Goal: Task Accomplishment & Management: Manage account settings

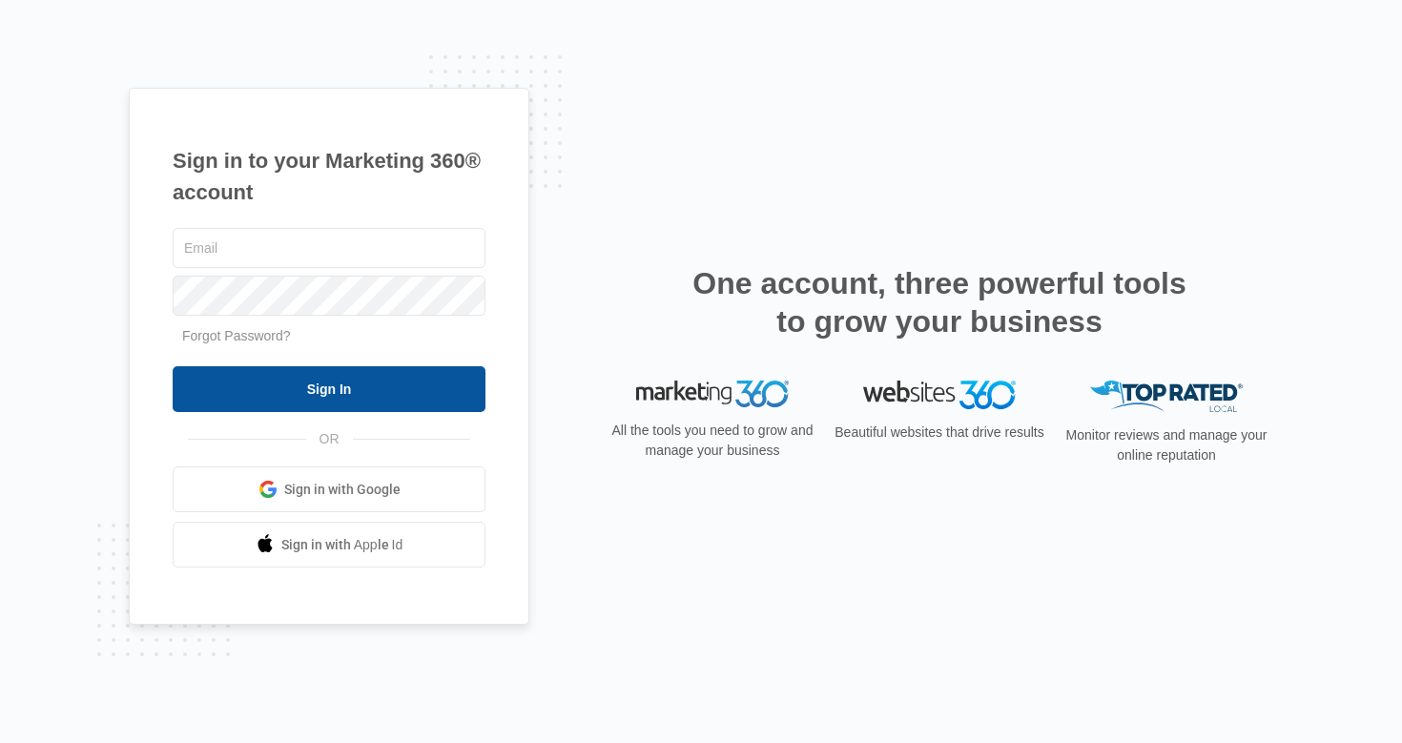
type input "[EMAIL_ADDRESS][DOMAIN_NAME]"
click at [360, 388] on input "Sign In" at bounding box center [329, 389] width 313 height 46
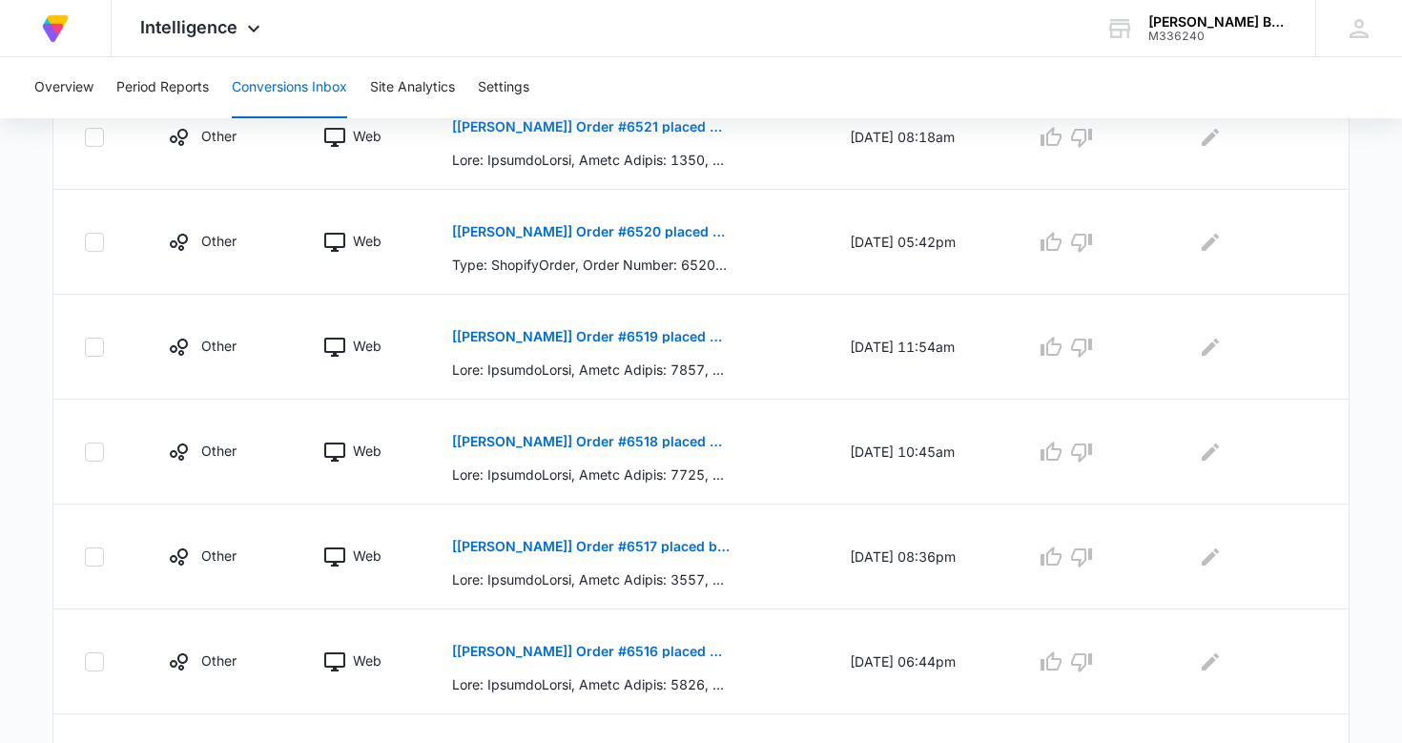
scroll to position [497, 0]
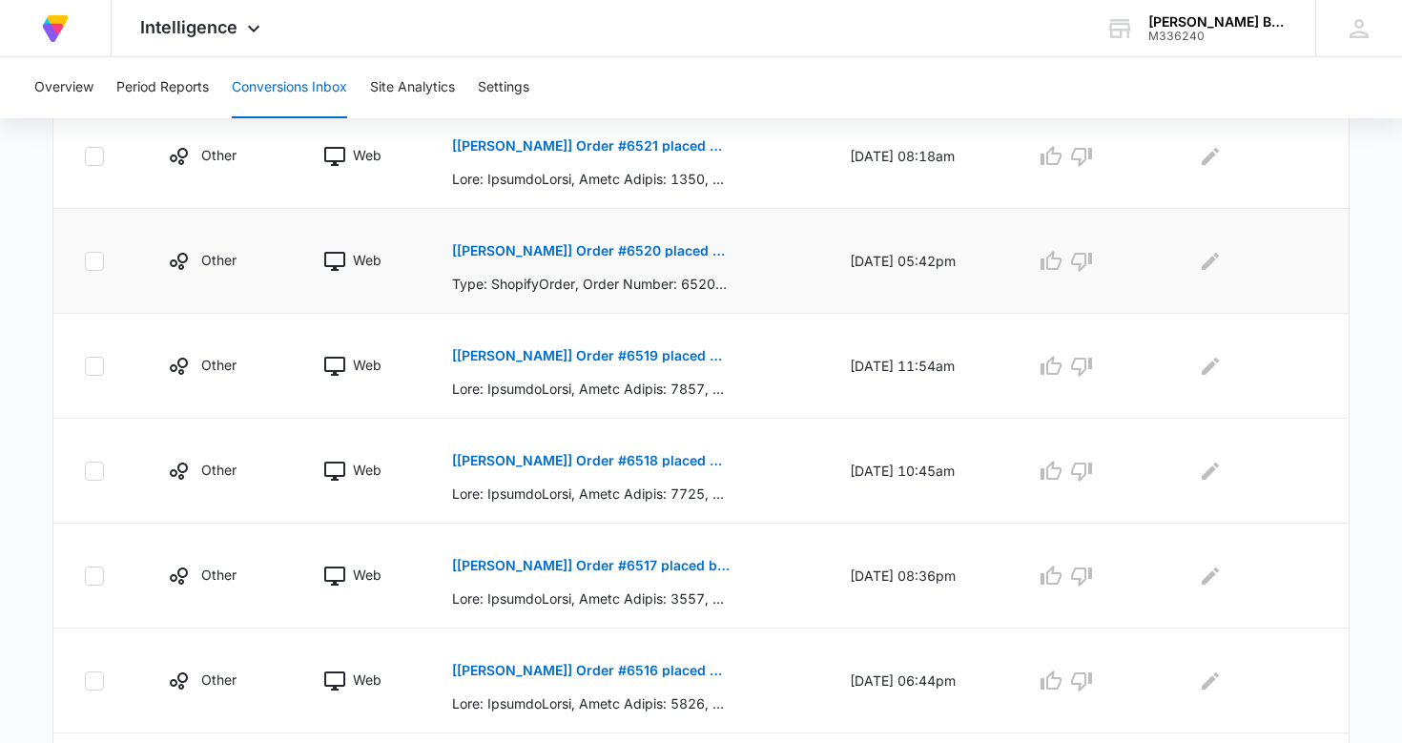
click at [590, 249] on p "[[PERSON_NAME]] Order #6520 placed by [PERSON_NAME]" at bounding box center [591, 250] width 278 height 13
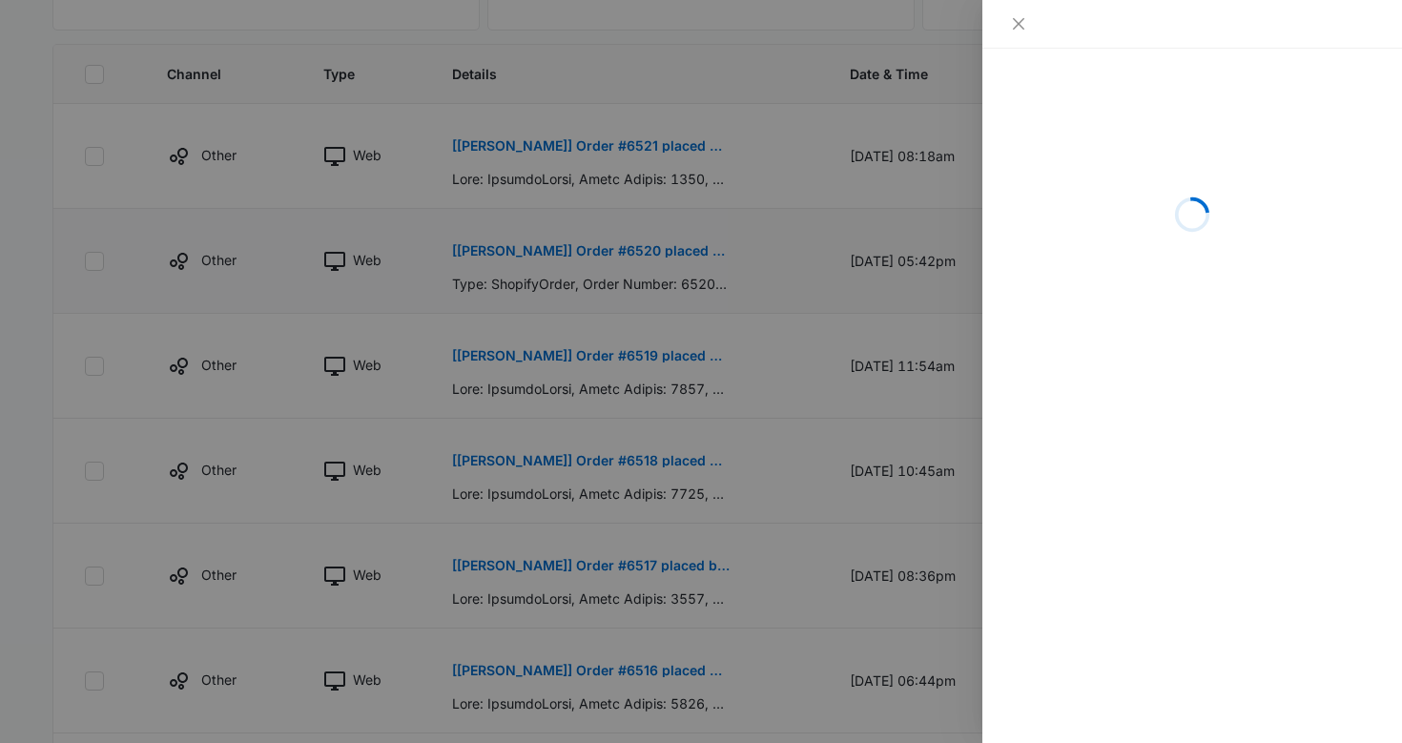
click at [590, 249] on div at bounding box center [701, 371] width 1402 height 743
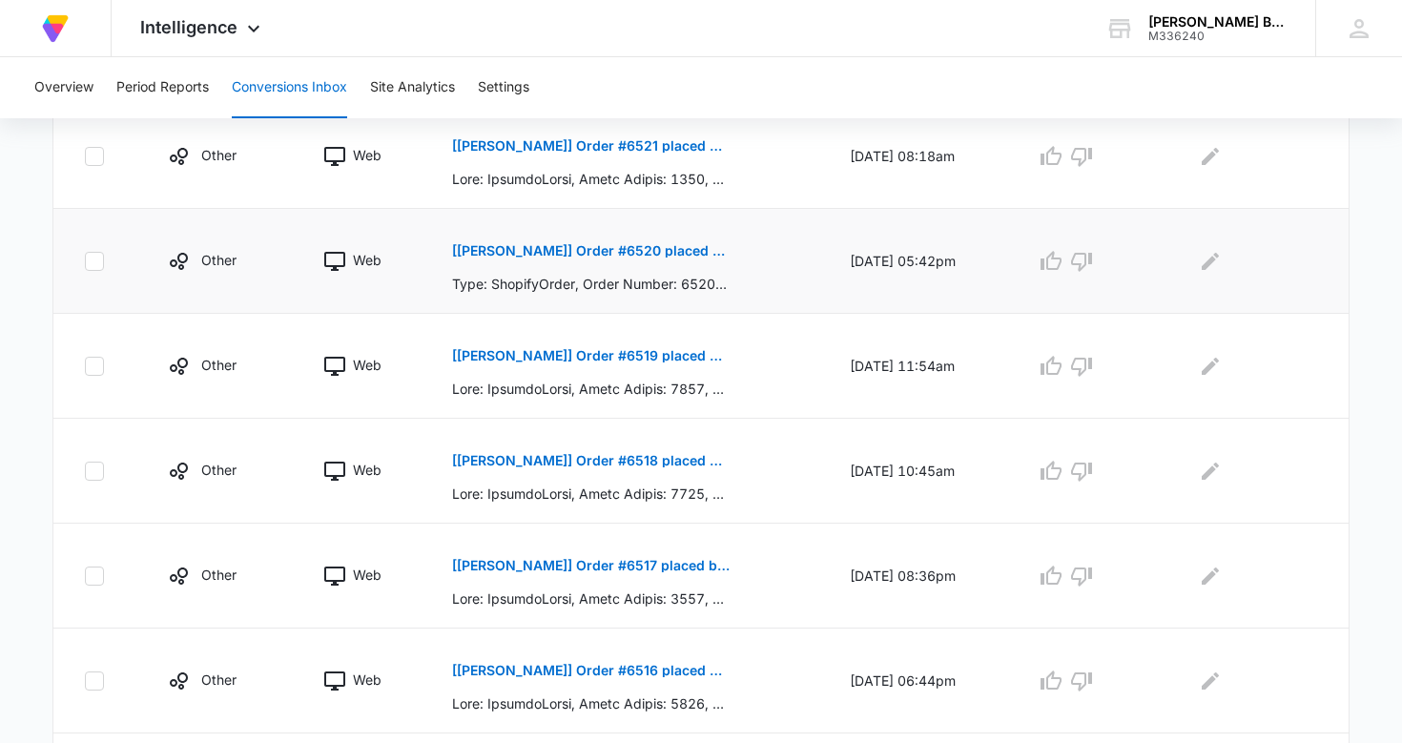
click at [606, 253] on p "[[PERSON_NAME]] Order #6520 placed by [PERSON_NAME]" at bounding box center [591, 250] width 278 height 13
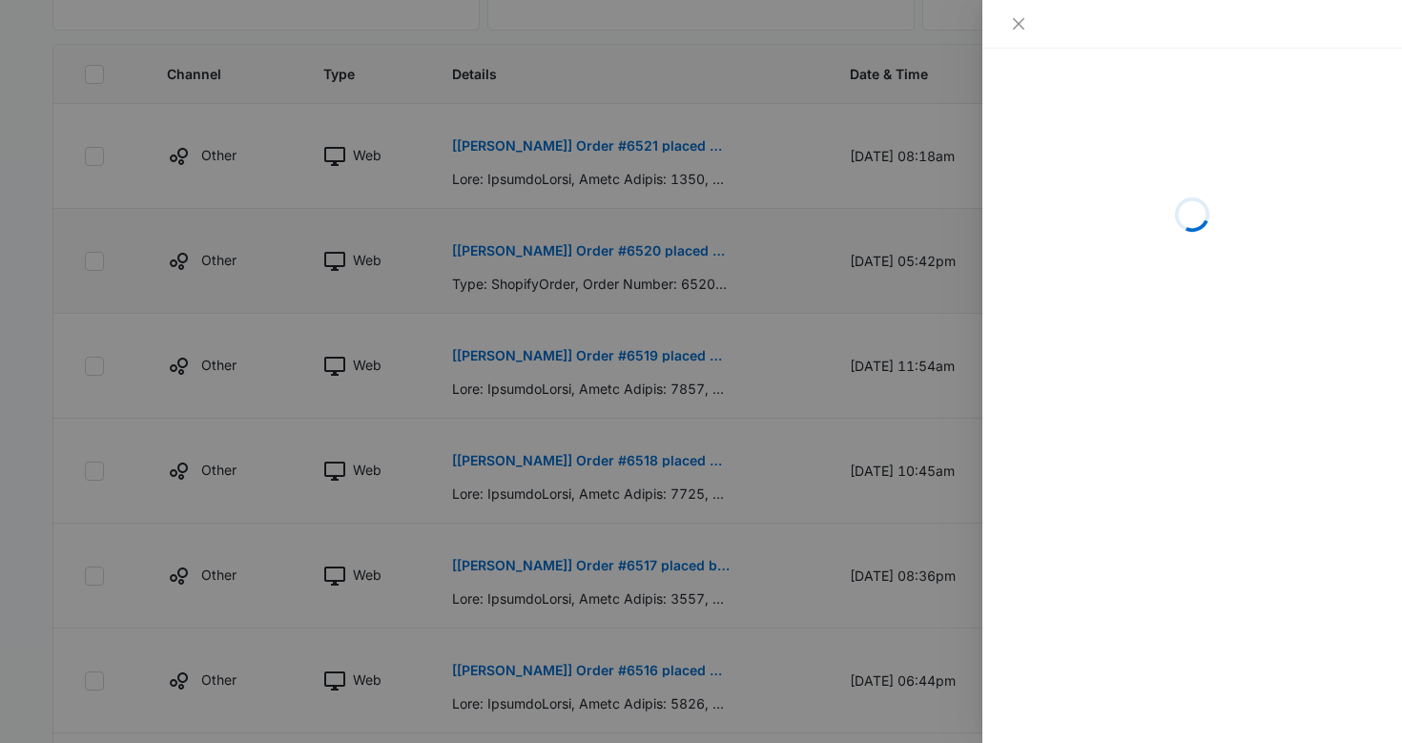
click at [606, 253] on div at bounding box center [701, 371] width 1402 height 743
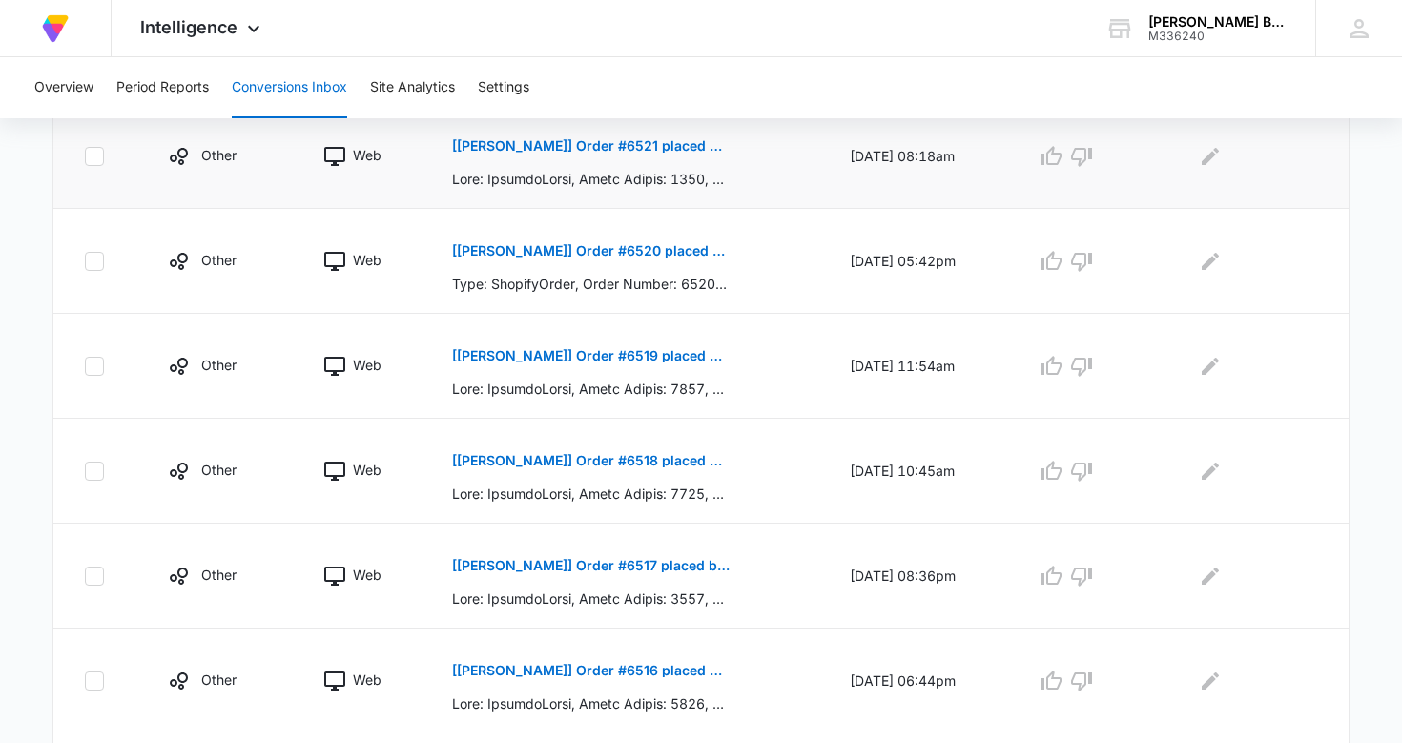
click at [622, 144] on p "[[PERSON_NAME]] Order #6521 placed by [PERSON_NAME]" at bounding box center [591, 145] width 278 height 13
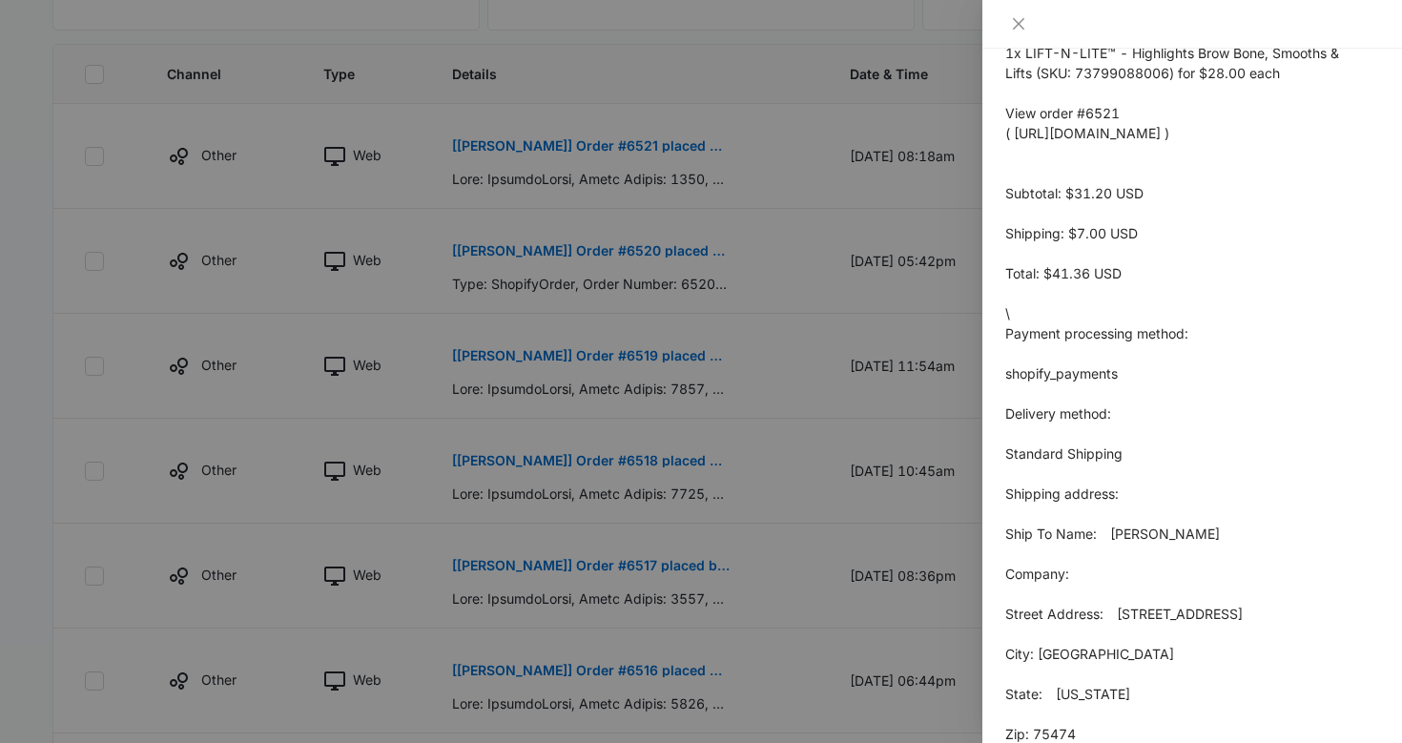
scroll to position [762, 0]
click at [1151, 255] on p "Hello [PERSON_NAME],  Name: [PERSON_NAME] placed a new order with your store,…" at bounding box center [1192, 302] width 374 height 1202
click at [576, 254] on div at bounding box center [701, 371] width 1402 height 743
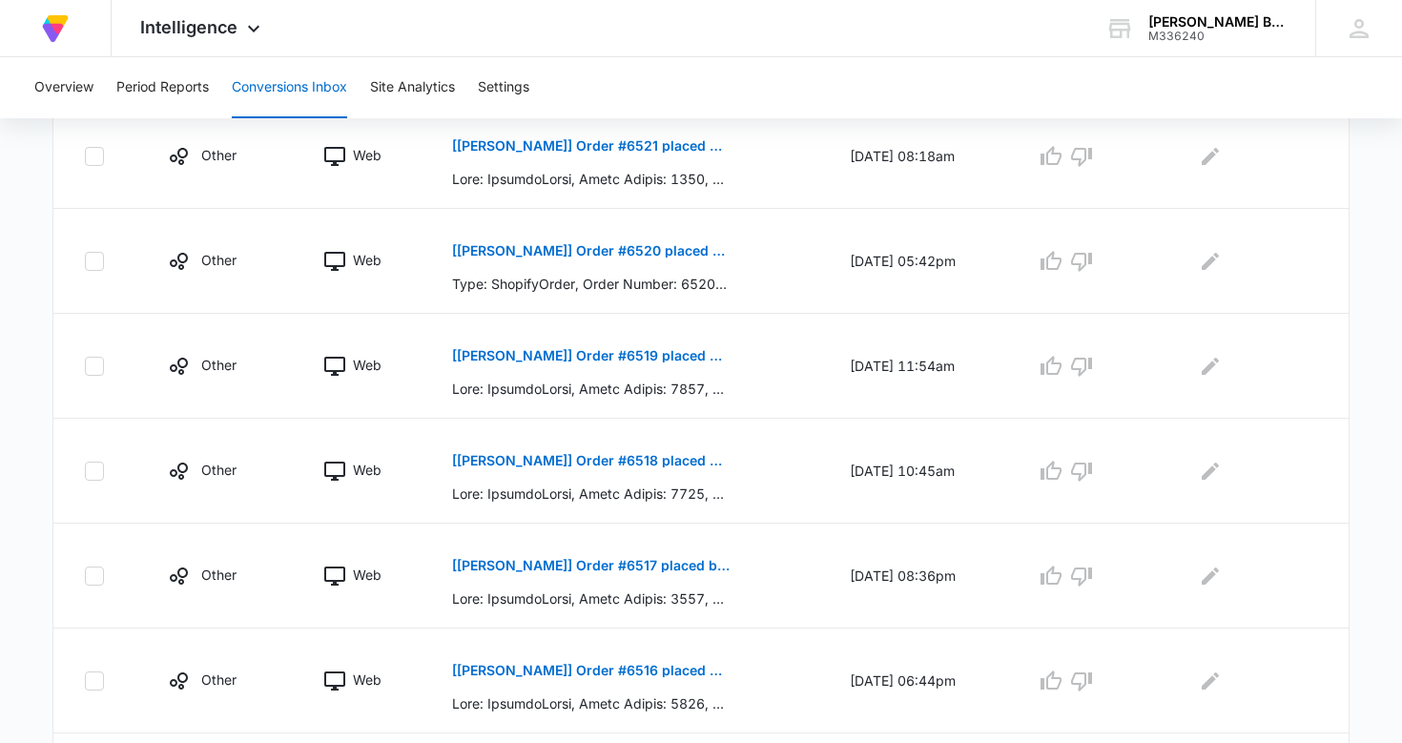
click at [576, 254] on p "[[PERSON_NAME]] Order #6520 placed by [PERSON_NAME]" at bounding box center [591, 250] width 278 height 13
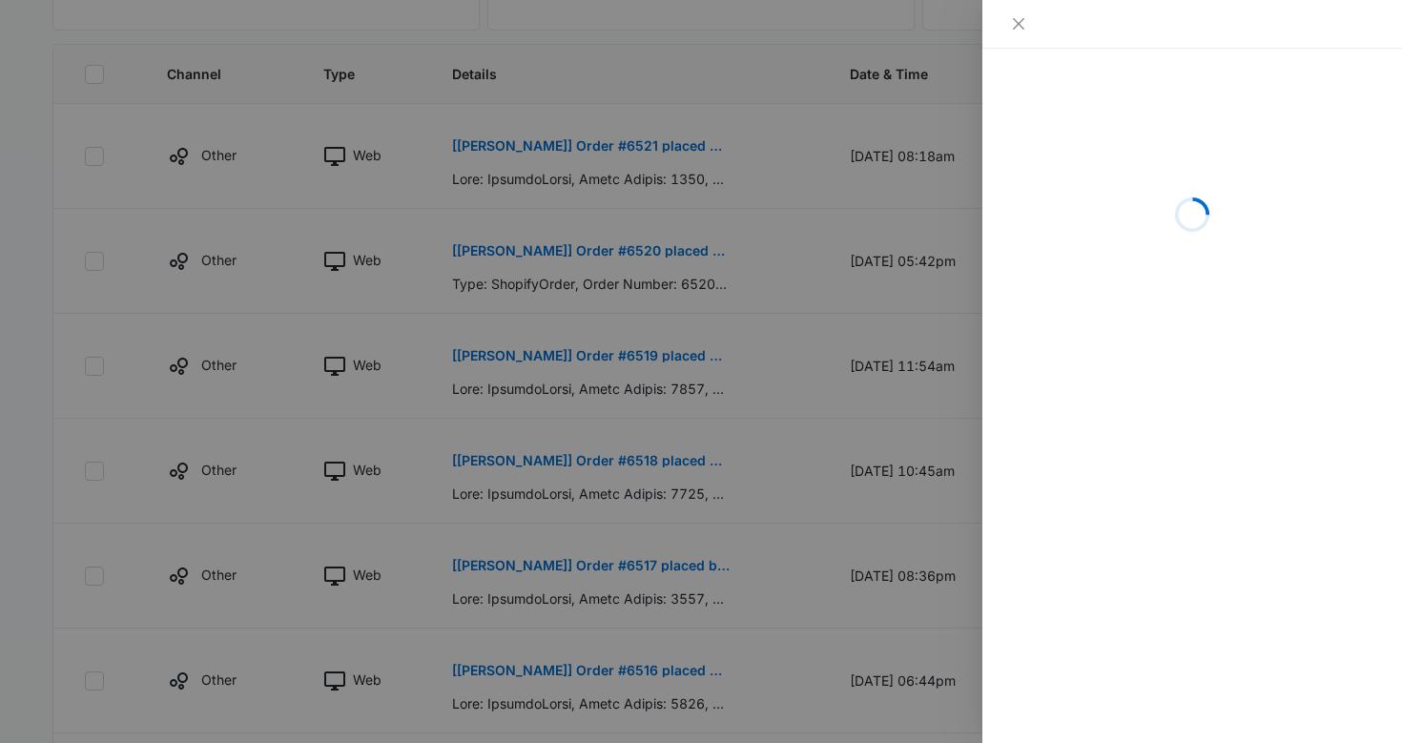
click at [576, 254] on div at bounding box center [701, 371] width 1402 height 743
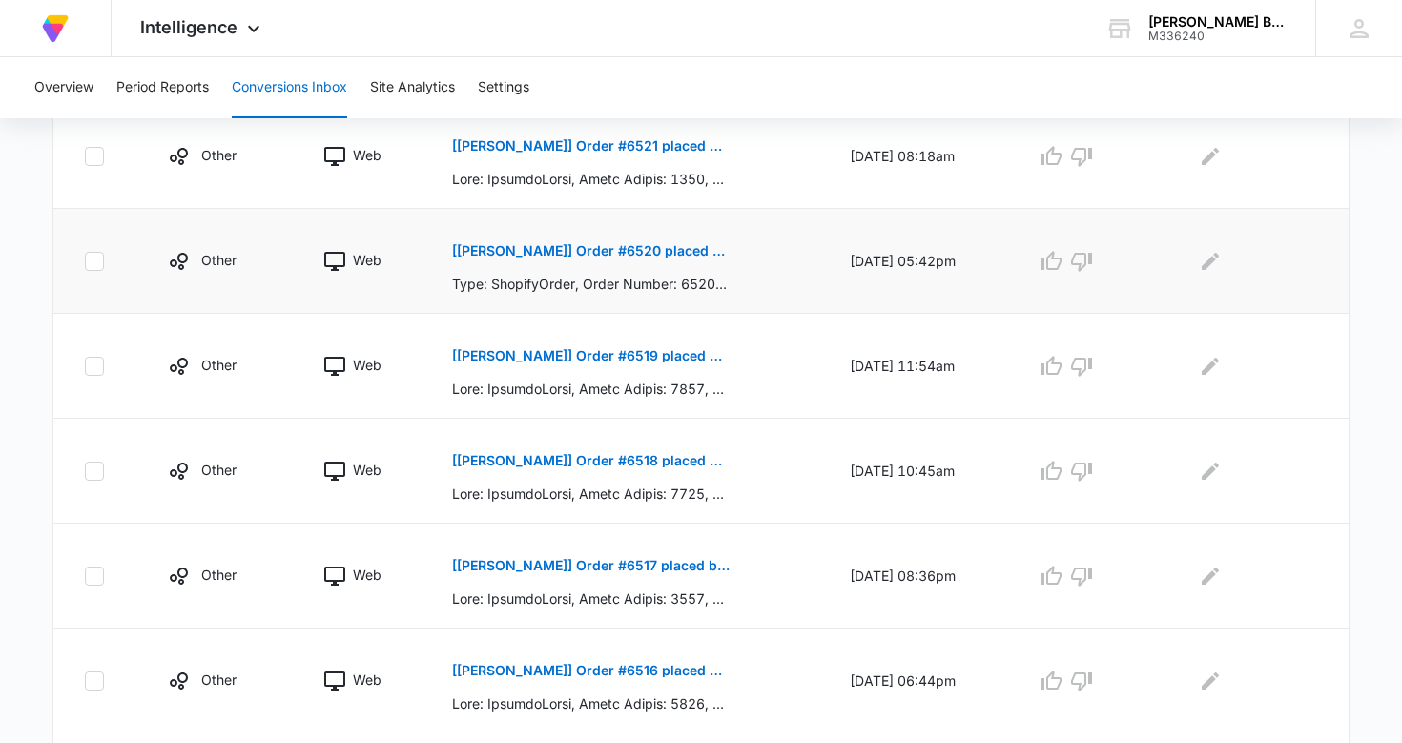
click at [656, 249] on p "[[PERSON_NAME]] Order #6520 placed by [PERSON_NAME]" at bounding box center [591, 250] width 278 height 13
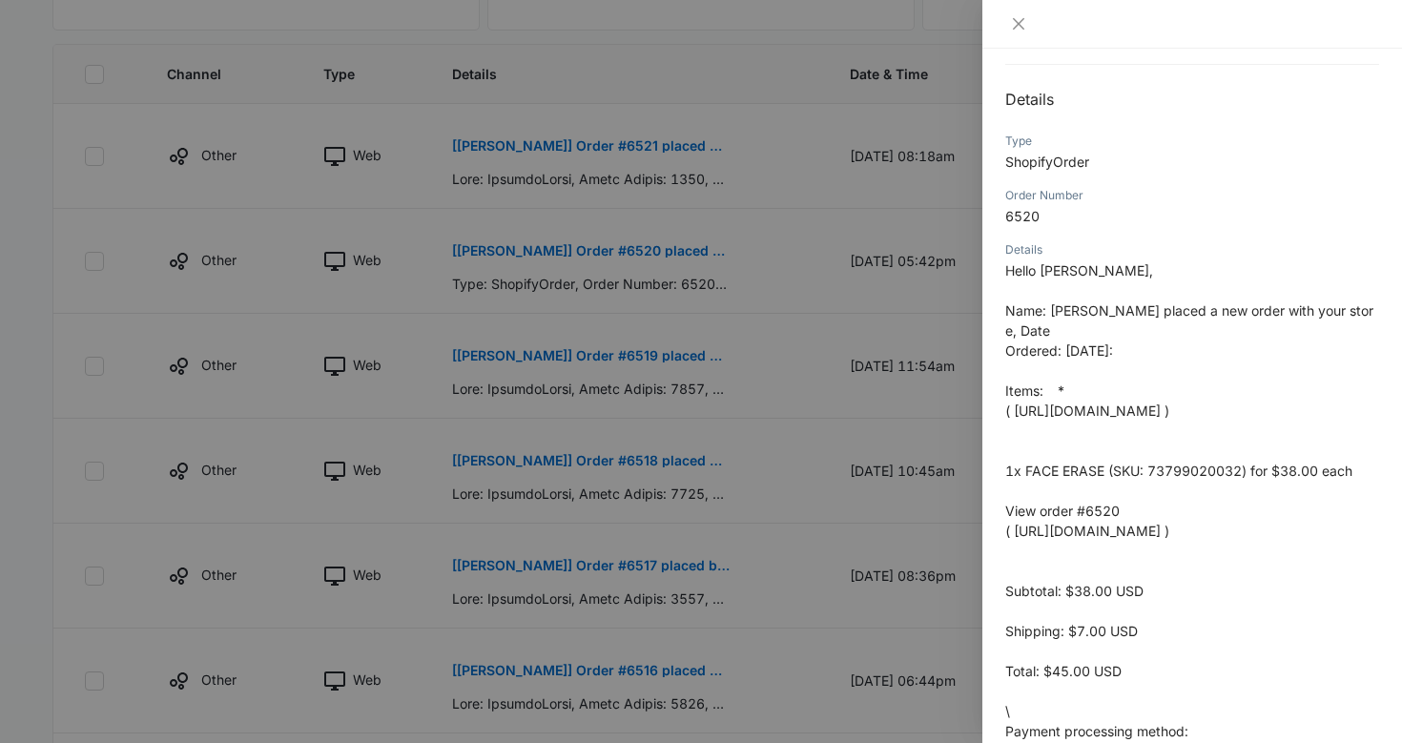
scroll to position [179, 0]
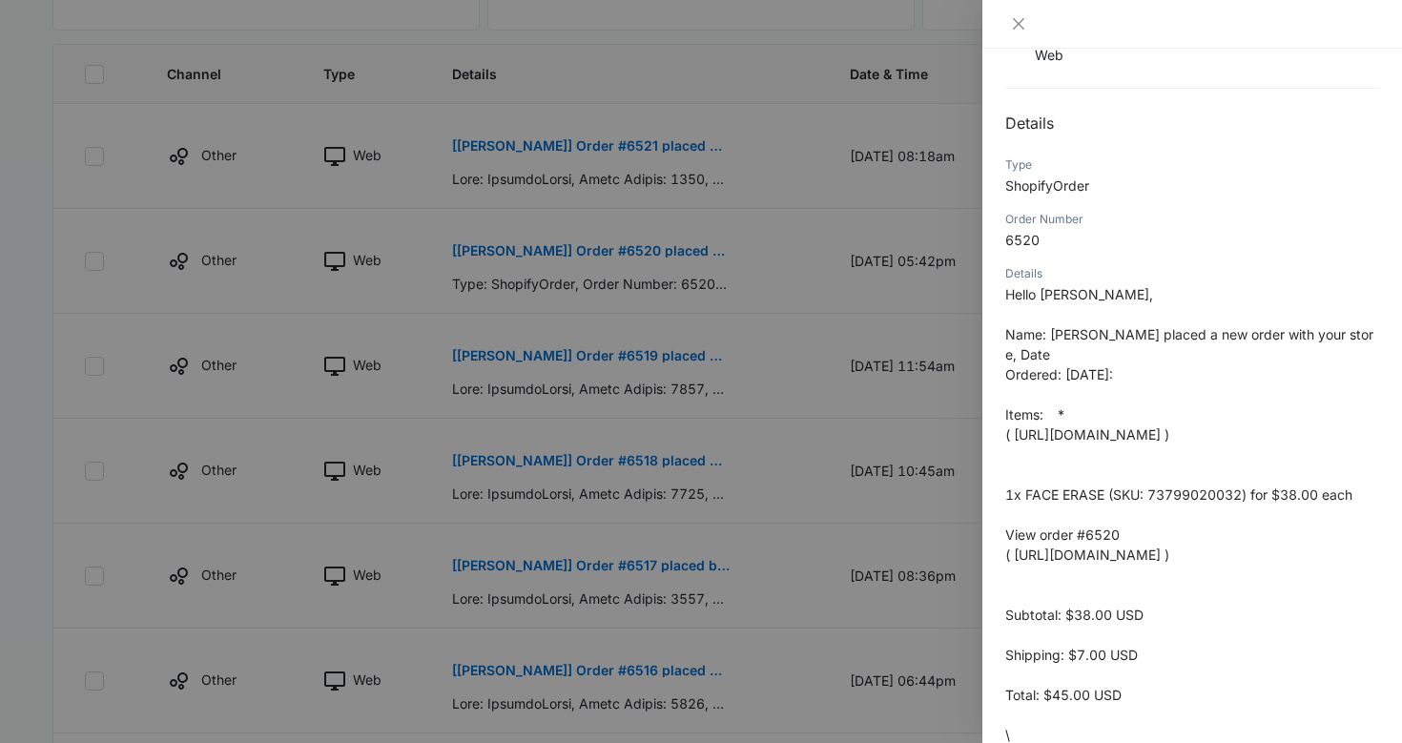
click at [858, 41] on div at bounding box center [701, 371] width 1402 height 743
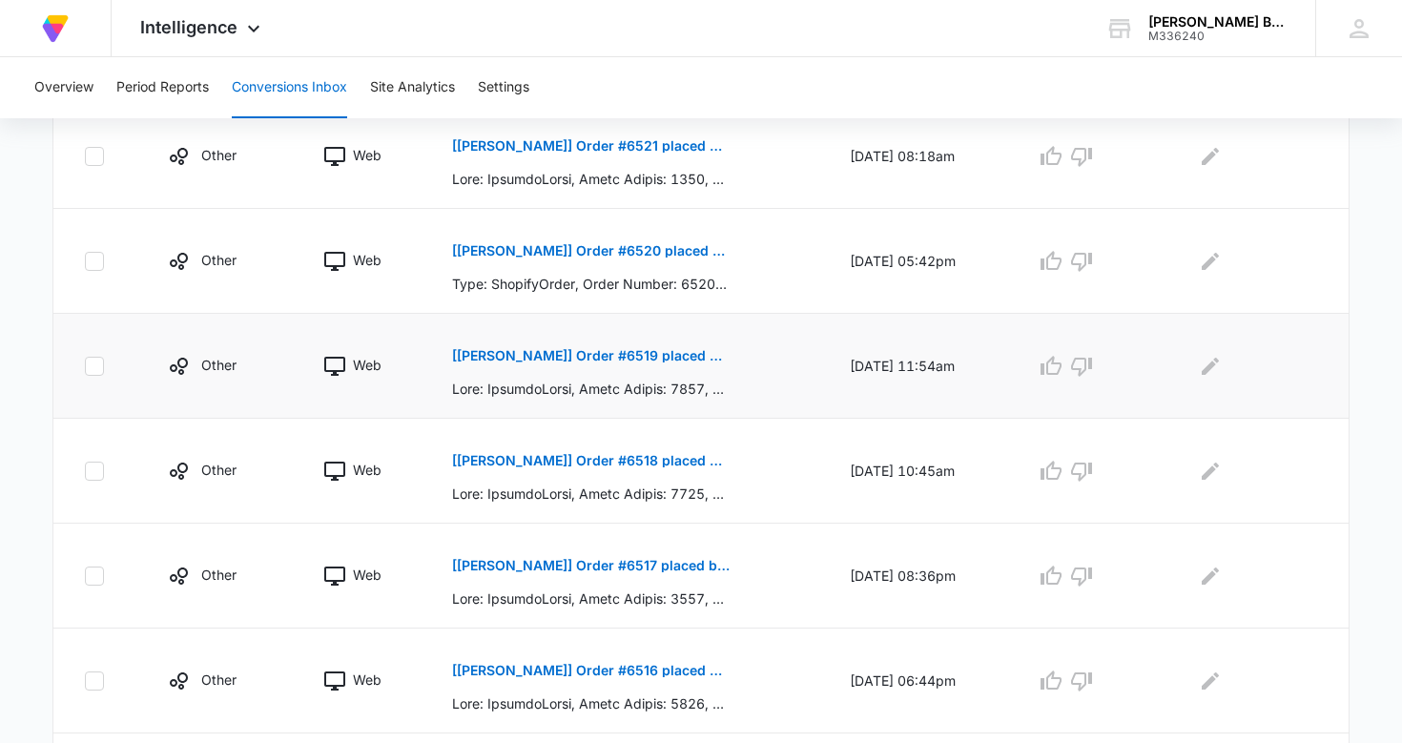
click at [584, 355] on p "[[PERSON_NAME]] Order #6519 placed by [PERSON_NAME]" at bounding box center [591, 355] width 278 height 13
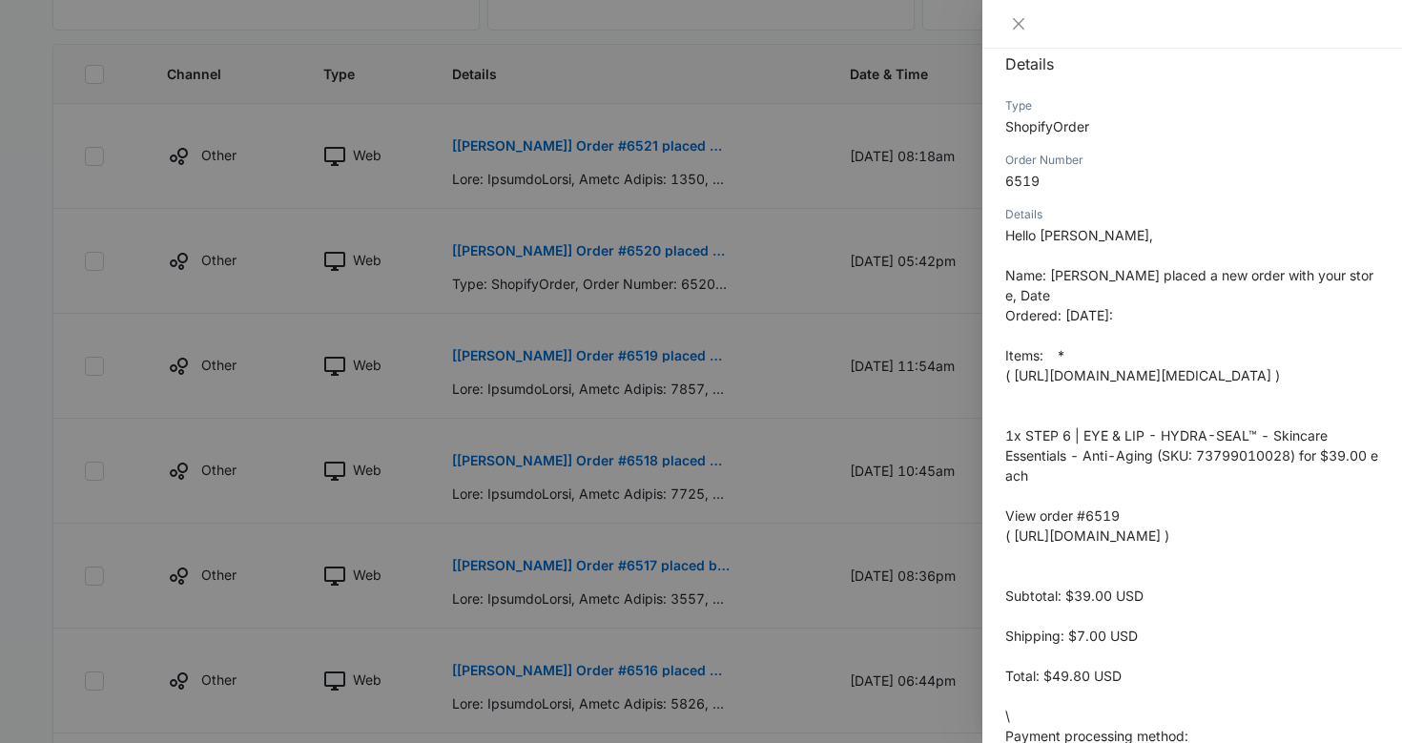
scroll to position [238, 0]
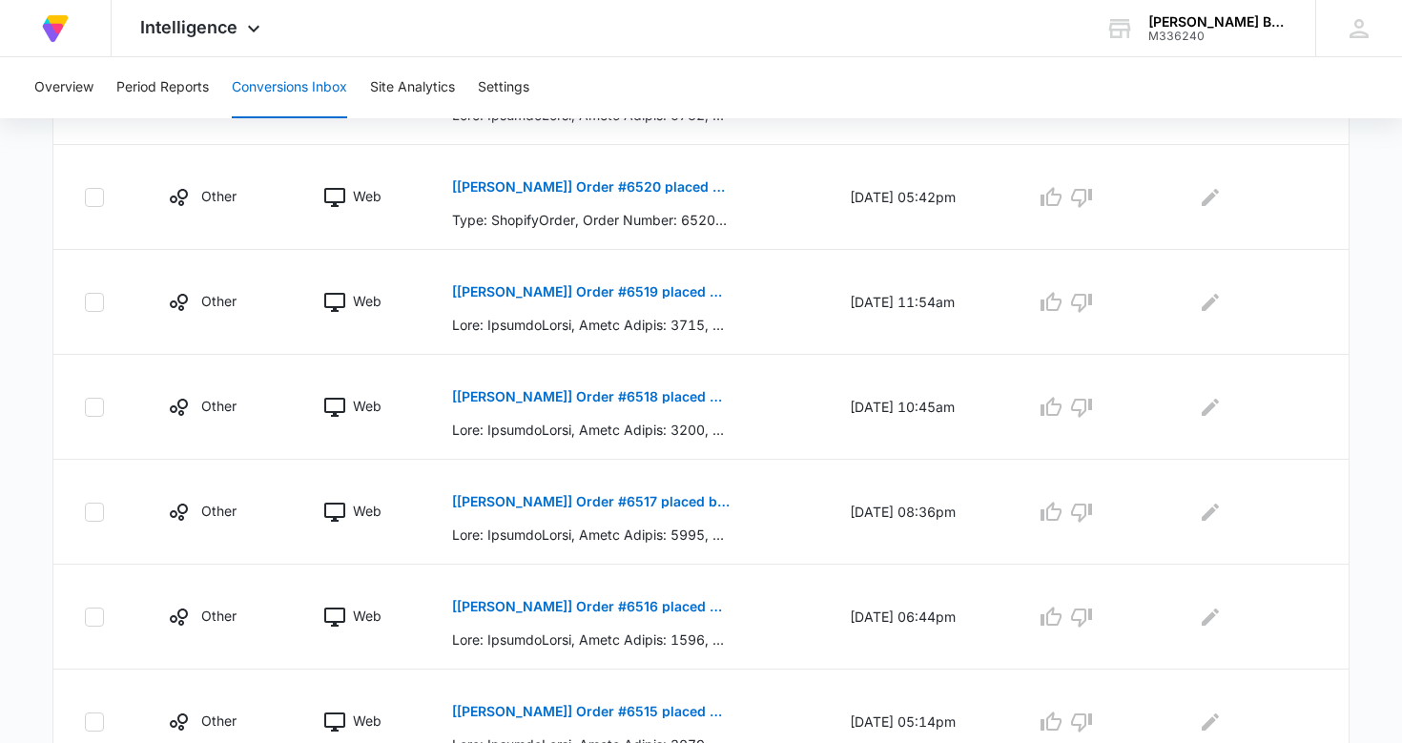
scroll to position [568, 0]
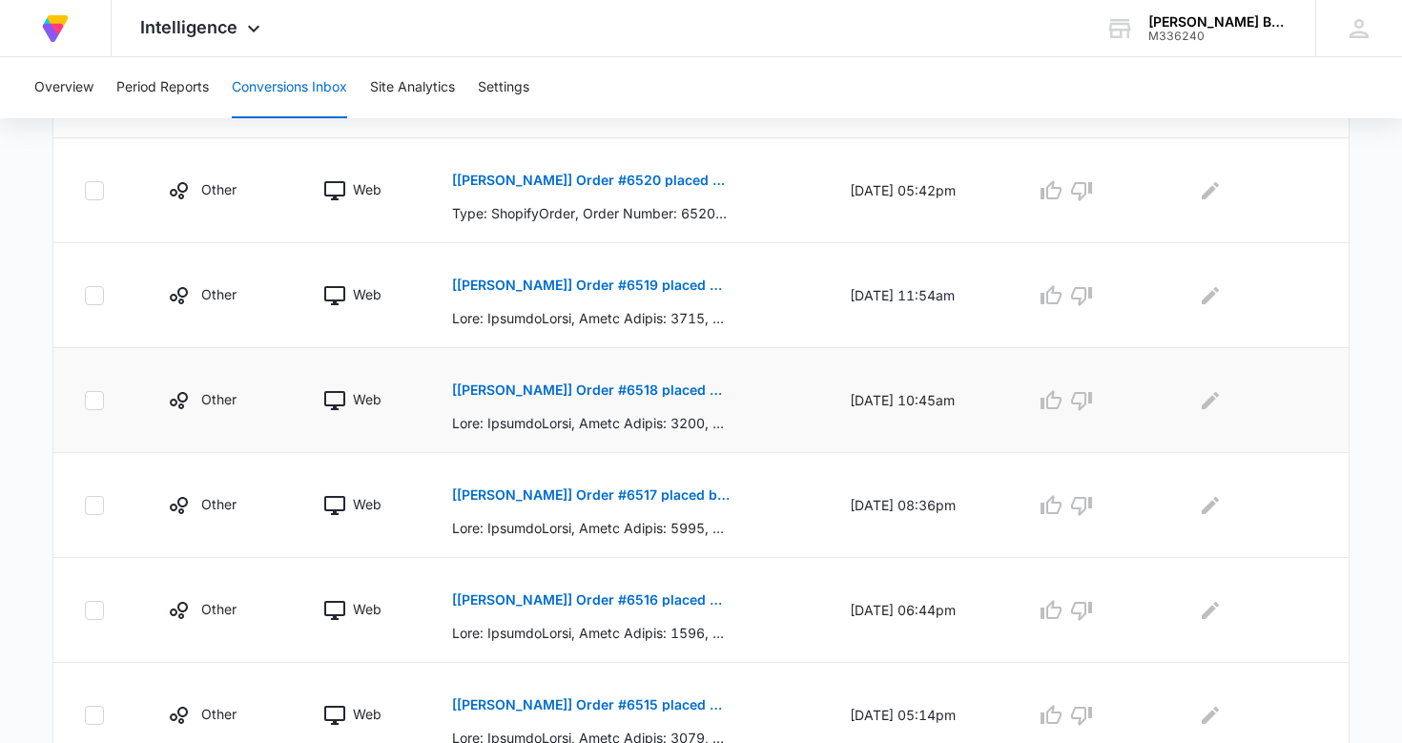
click at [585, 387] on p "[[PERSON_NAME]] Order #6518 placed by [US_STATE][PERSON_NAME]" at bounding box center [591, 389] width 278 height 13
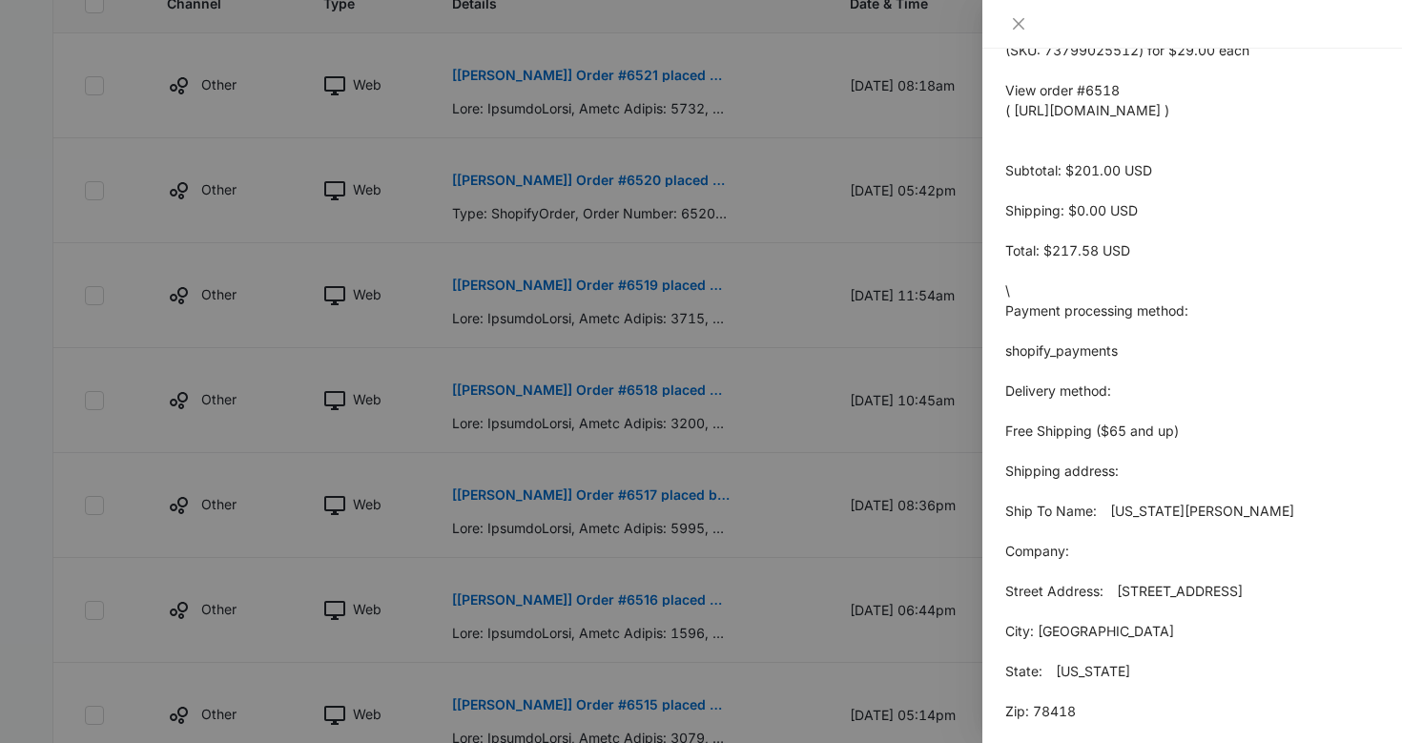
scroll to position [1087, 0]
click at [1023, 19] on icon "close" at bounding box center [1018, 23] width 11 height 11
